Goal: Task Accomplishment & Management: Use online tool/utility

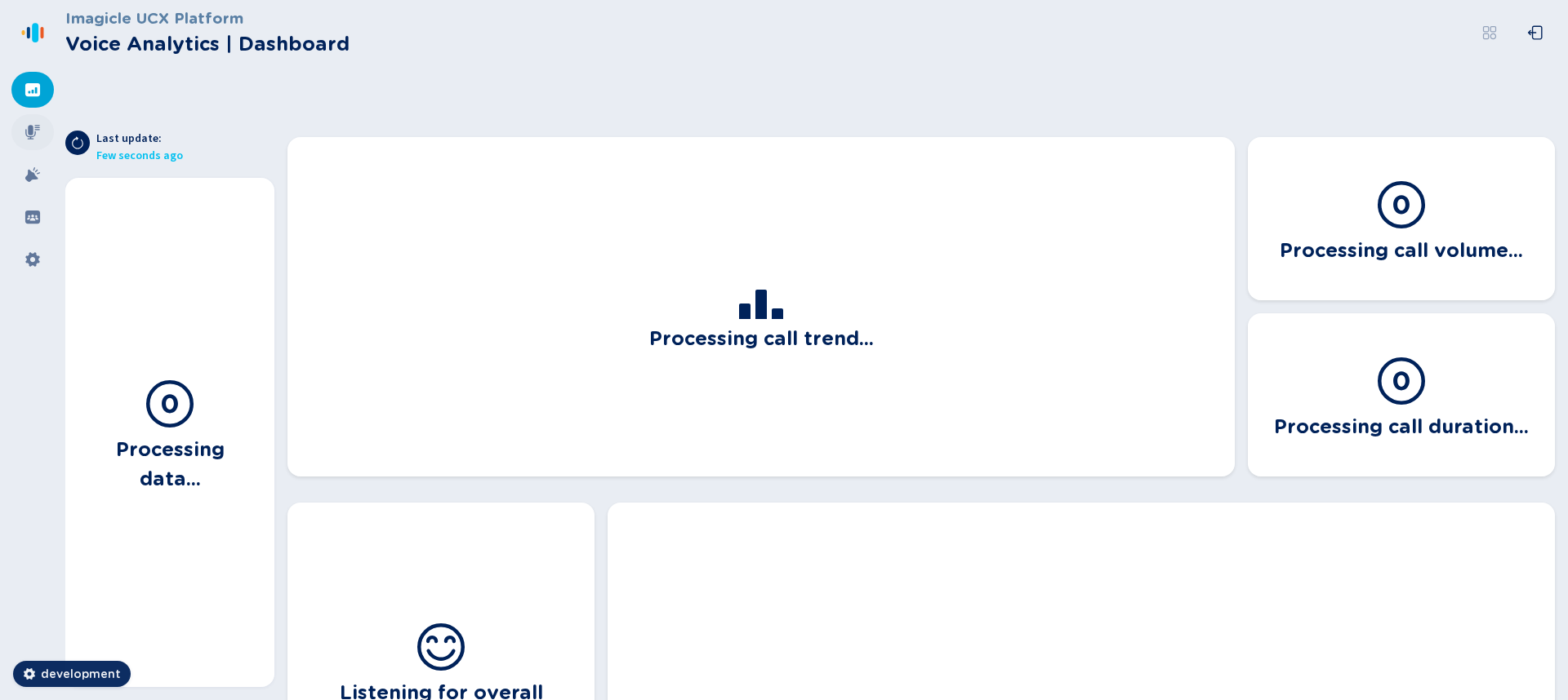
click at [38, 138] on icon at bounding box center [33, 132] width 16 height 16
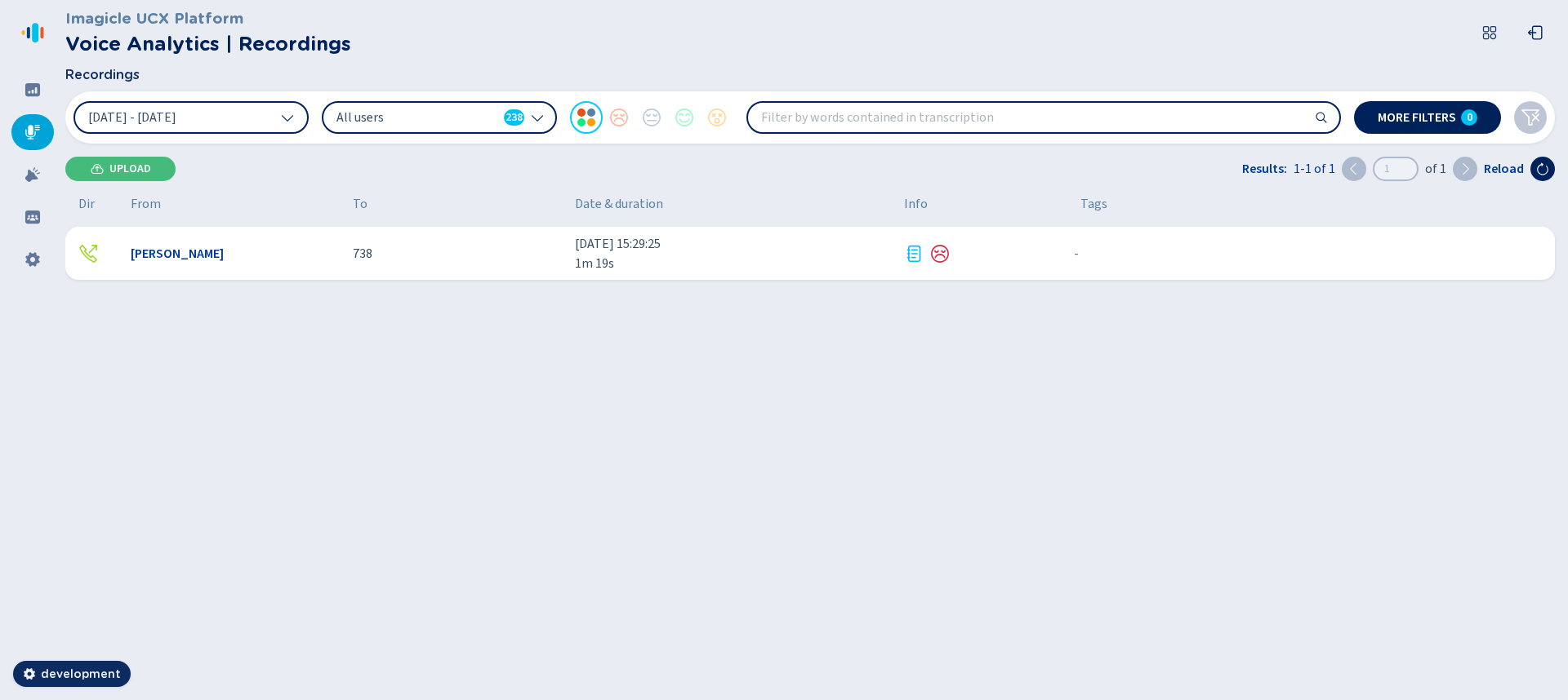
click at [247, 257] on div "[PERSON_NAME]" at bounding box center [235, 254] width 209 height 20
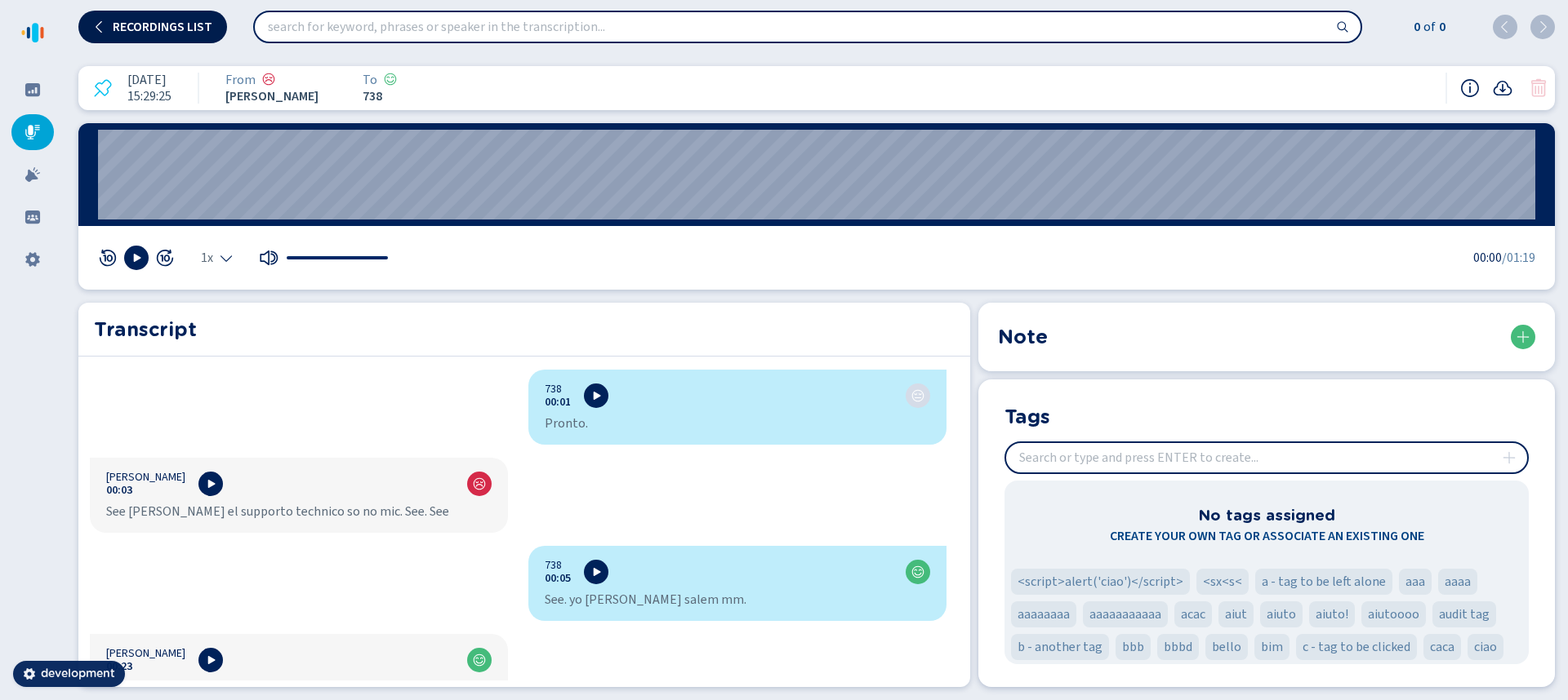
click at [140, 25] on span "Recordings list" at bounding box center [162, 27] width 100 height 13
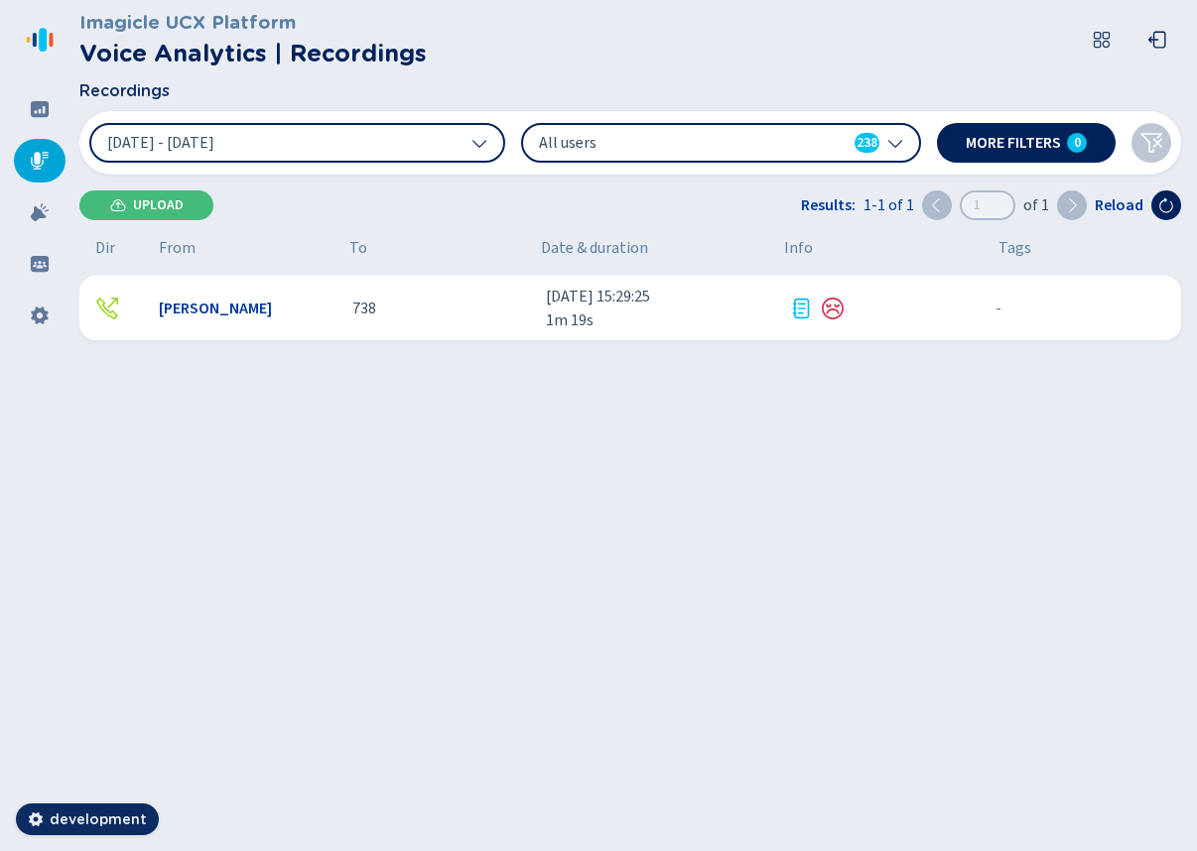
click at [700, 302] on span "[DATE] 15:29:25" at bounding box center [659, 297] width 227 height 24
